Goal: Transaction & Acquisition: Purchase product/service

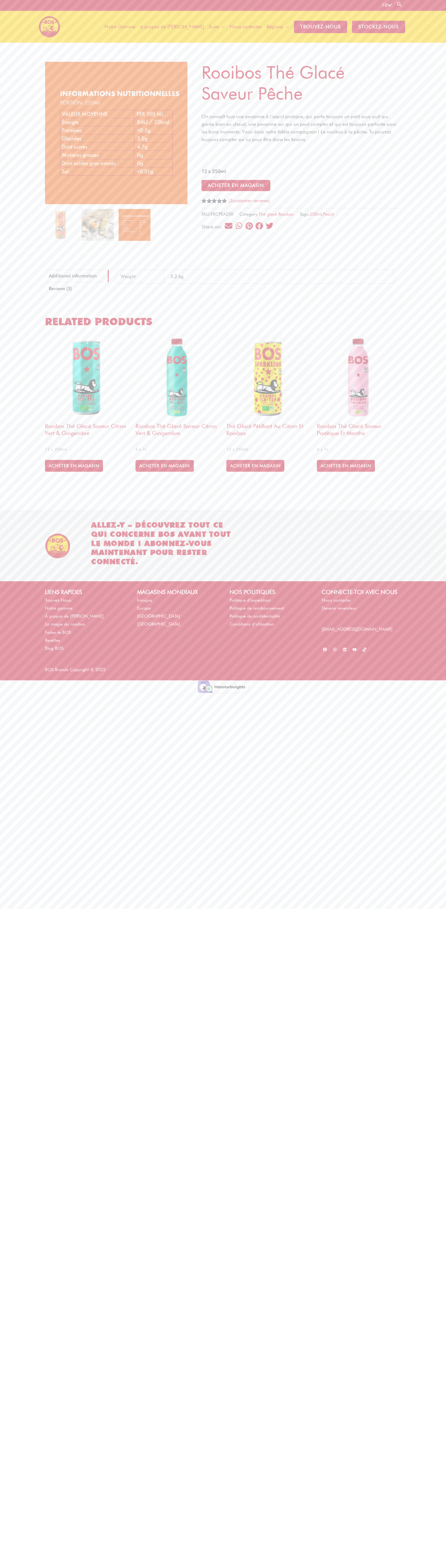
click at [202, 9] on div "FR Search for: Search" at bounding box center [223, 5] width 367 height 11
click at [438, 693] on html "Skip to content FR Search for: Search Main Menu Notre Gamme à propos de BOS Sui…" at bounding box center [223, 346] width 446 height 693
click at [217, 693] on html "Skip to content FR Search for: Search Main Menu Notre Gamme à propos de BOS Sui…" at bounding box center [223, 346] width 446 height 693
click at [31, 608] on div "LIENS RAPIDES Trouvez-Nous Notre gamme À propos de BOS La magie du rooibos Fait…" at bounding box center [223, 620] width 446 height 78
